Goal: Check status: Check status

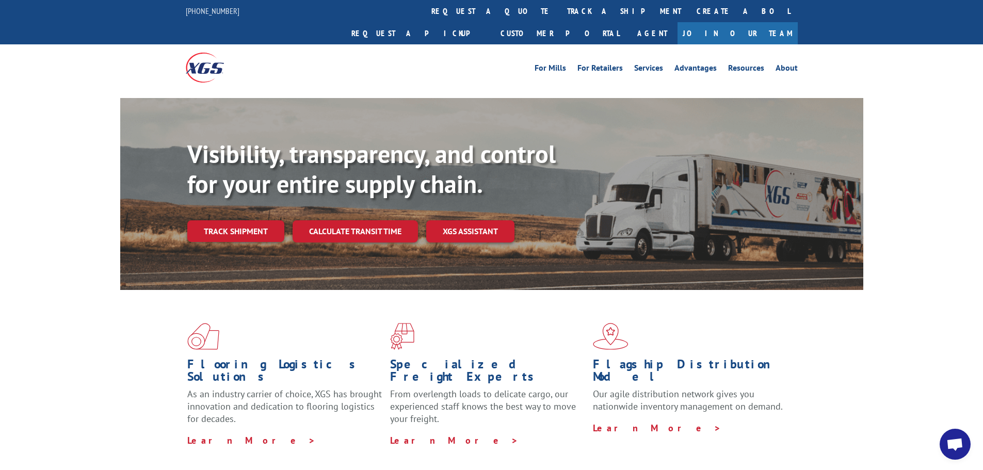
click at [559, 12] on link "track a shipment" at bounding box center [623, 11] width 129 height 22
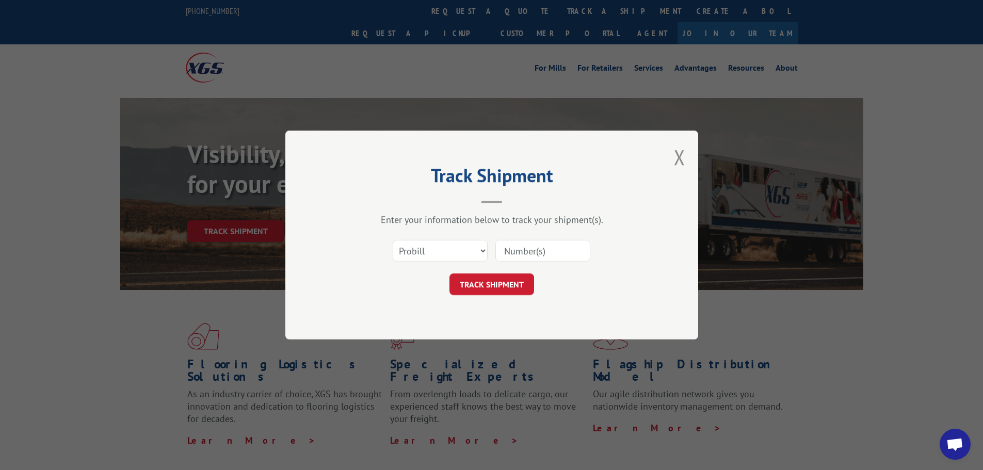
click at [527, 253] on input at bounding box center [542, 251] width 95 height 22
paste input "[PHONE_NUMBER]"
drag, startPoint x: 558, startPoint y: 257, endPoint x: 487, endPoint y: 256, distance: 70.2
click at [487, 256] on div "Select category... Probill BOL PO [PHONE_NUMBER]" at bounding box center [492, 251] width 310 height 34
click at [560, 252] on input "[PHONE_NUMBER]" at bounding box center [542, 251] width 95 height 22
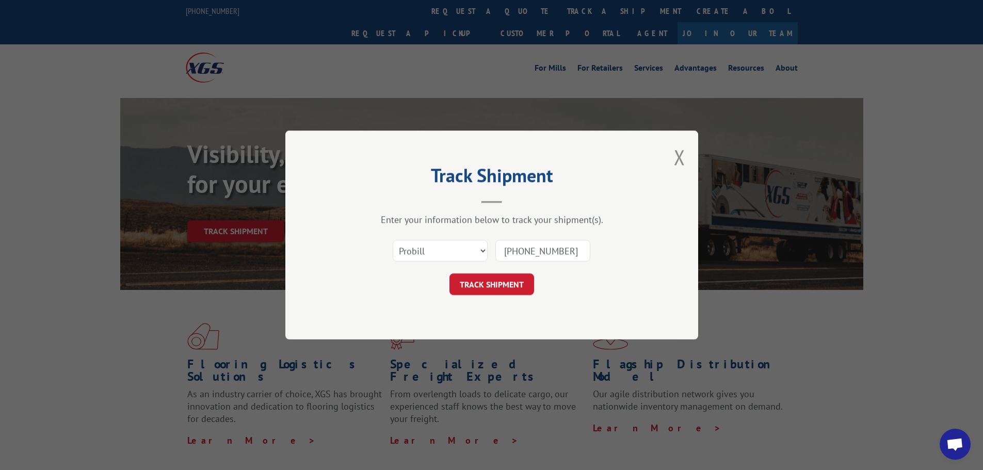
click at [572, 250] on input "[PHONE_NUMBER]" at bounding box center [542, 251] width 95 height 22
type input "("
paste input "26583329"
type input "26583329"
click button "TRACK SHIPMENT" at bounding box center [491, 284] width 85 height 22
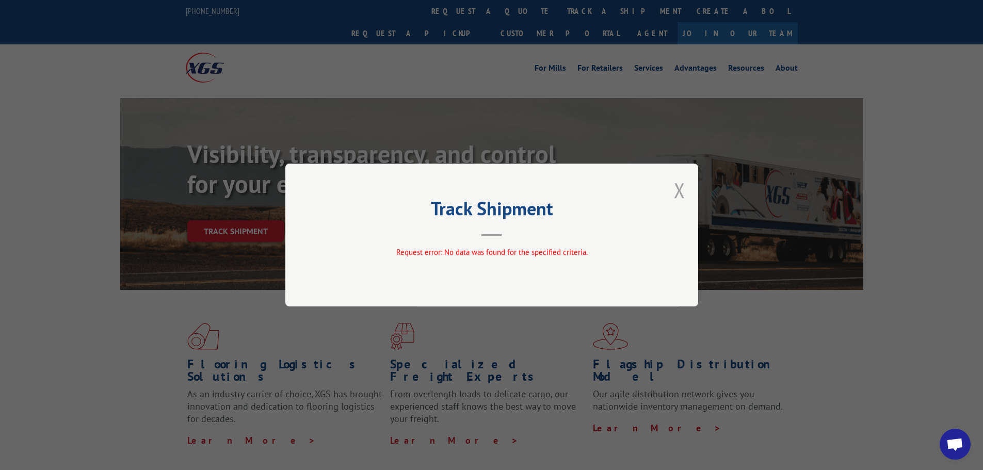
click at [678, 185] on button "Close modal" at bounding box center [679, 189] width 11 height 27
